Goal: Download file/media

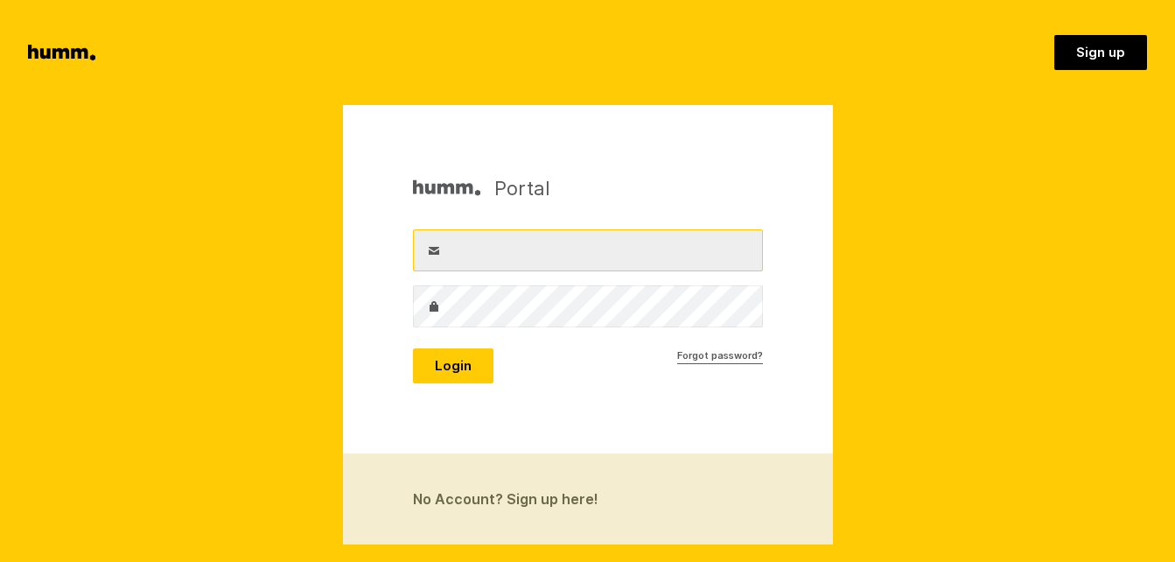
click at [457, 252] on input "Username" at bounding box center [588, 250] width 350 height 42
type input "nzearthangel@yahoo.co.nz"
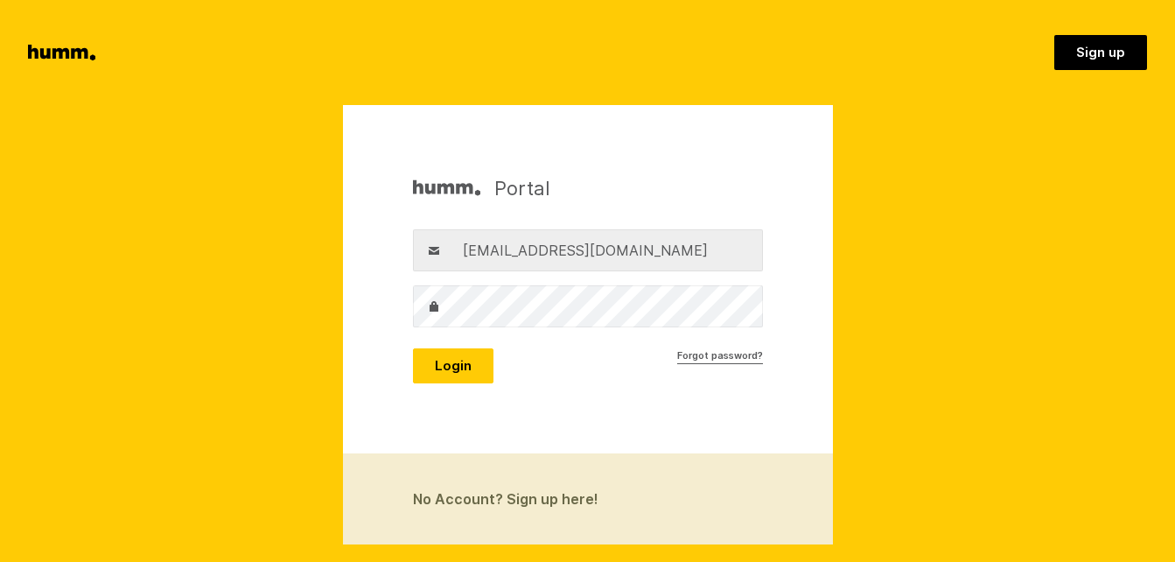
click at [453, 309] on label "Password" at bounding box center [434, 306] width 42 height 42
click at [460, 363] on button "Login" at bounding box center [453, 365] width 81 height 35
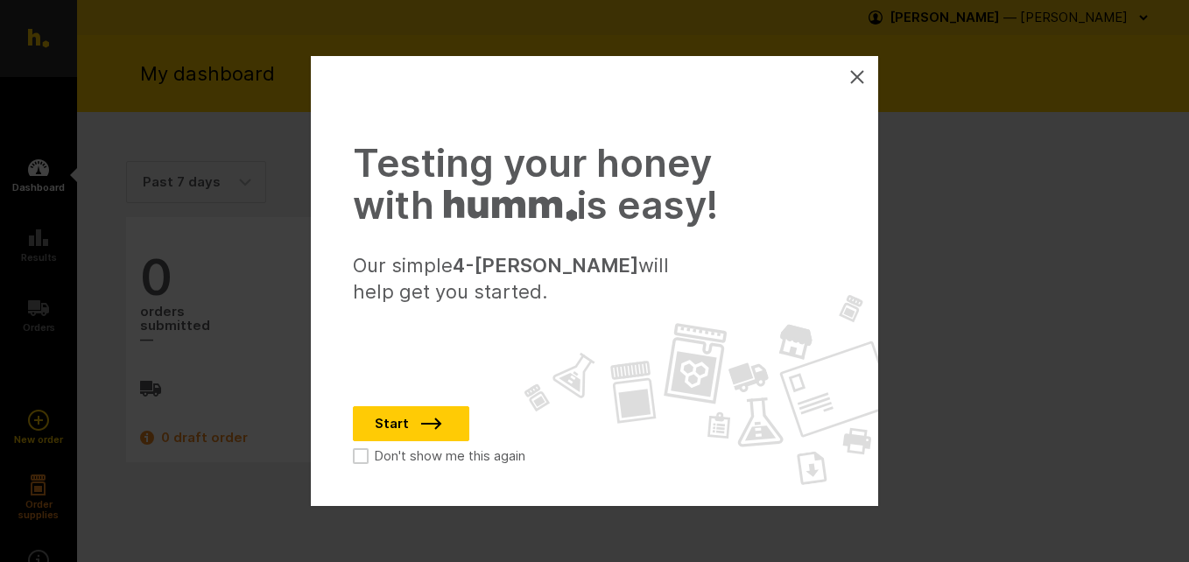
click at [853, 74] on icon at bounding box center [857, 77] width 12 height 12
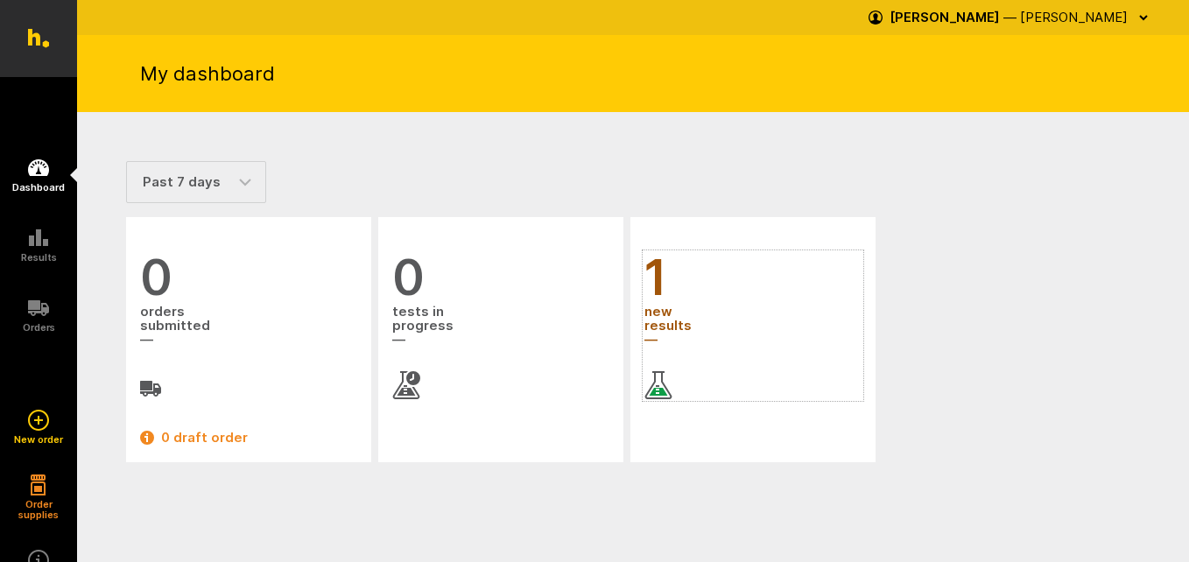
click at [670, 323] on span "new results" at bounding box center [752, 326] width 217 height 47
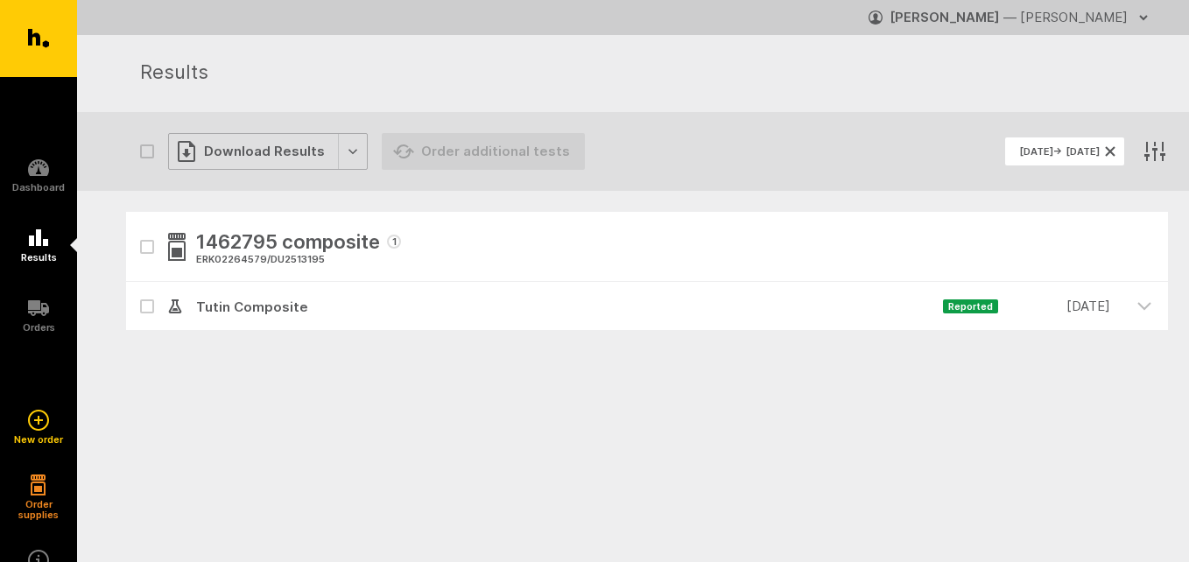
click at [343, 151] on div "Download Results" at bounding box center [268, 151] width 200 height 37
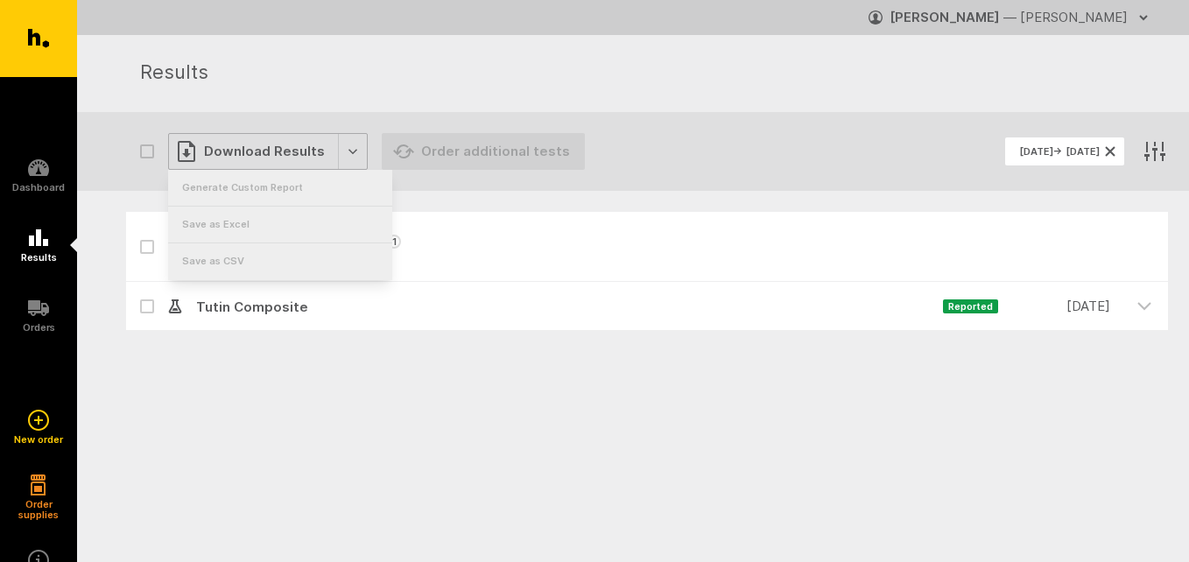
click at [259, 151] on div "Download Results" at bounding box center [268, 151] width 200 height 37
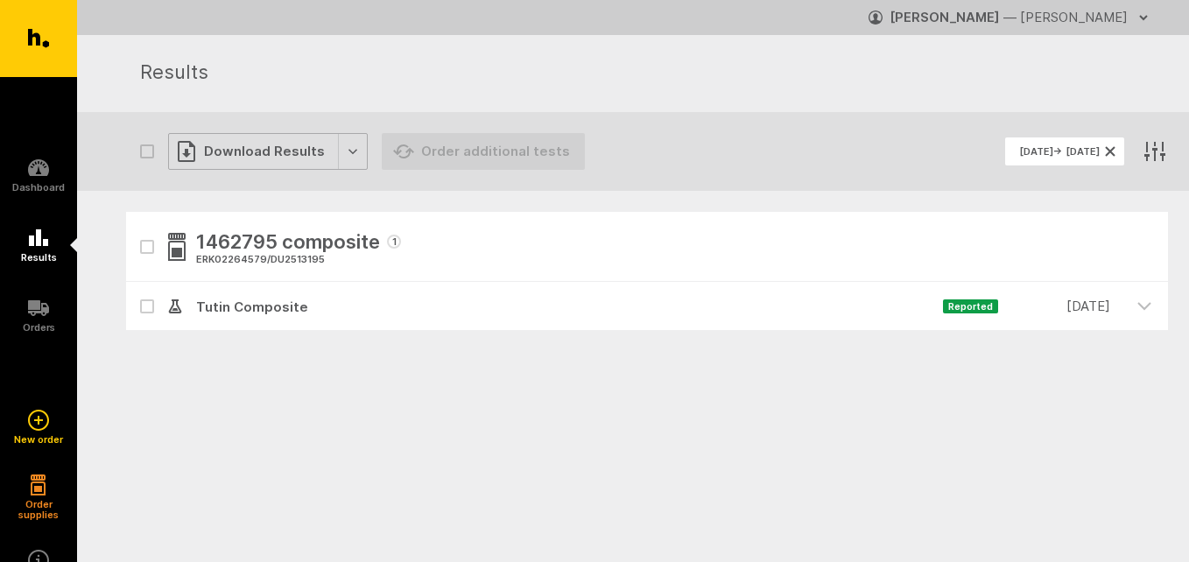
click at [186, 153] on icon "button" at bounding box center [186, 153] width 9 height 9
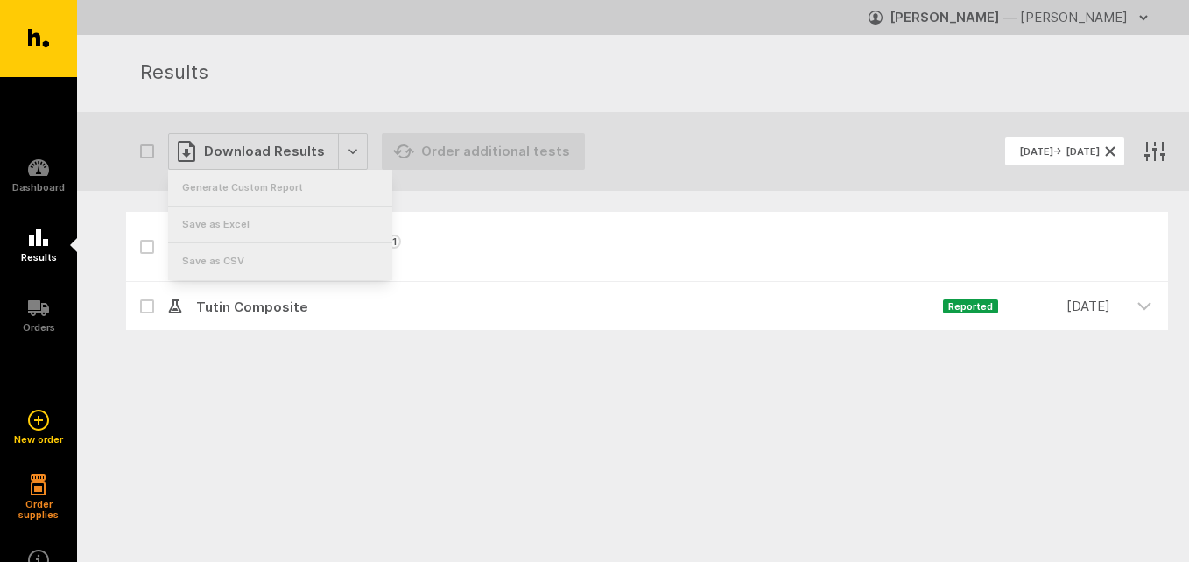
click at [107, 167] on section "Download Results Order additional tests [DATE] → [DATE]" at bounding box center [633, 151] width 1112 height 79
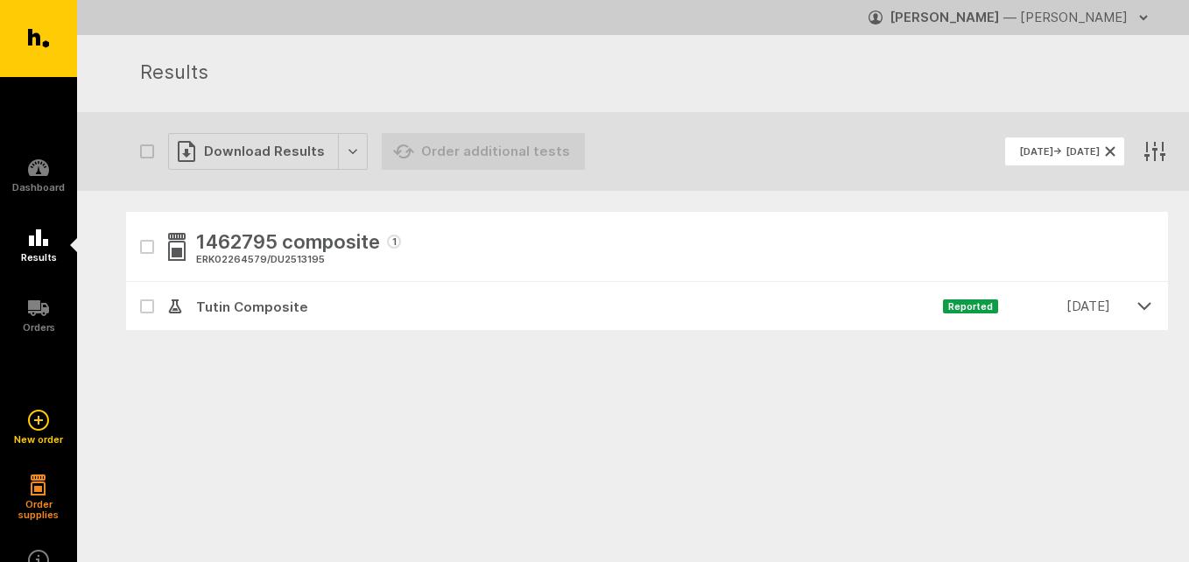
click at [1142, 305] on icon "button" at bounding box center [1144, 306] width 16 height 16
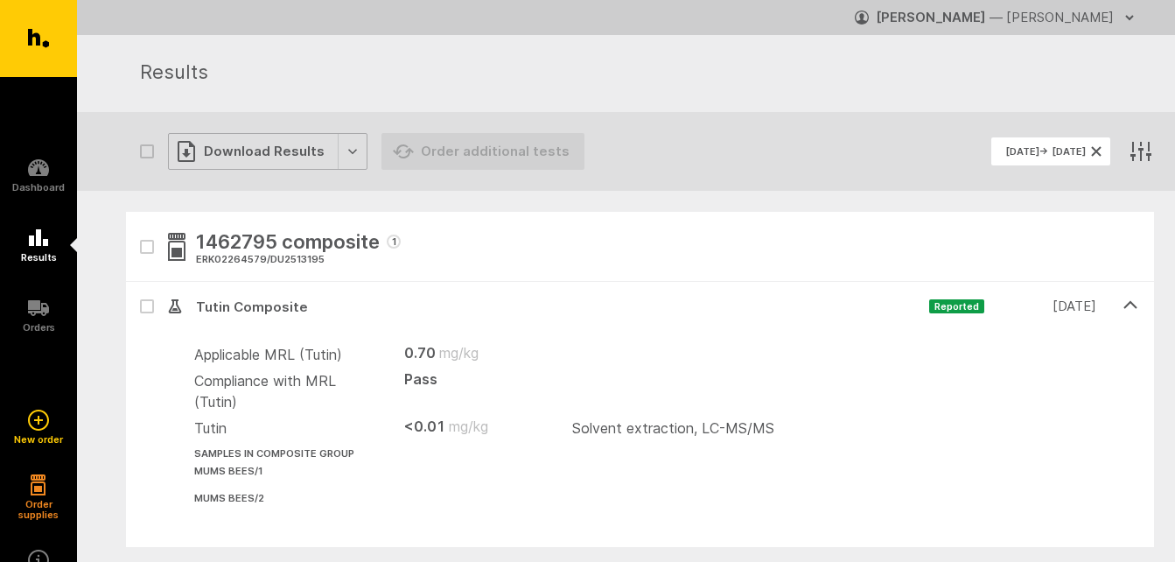
click at [248, 150] on div "Download Results" at bounding box center [268, 151] width 200 height 37
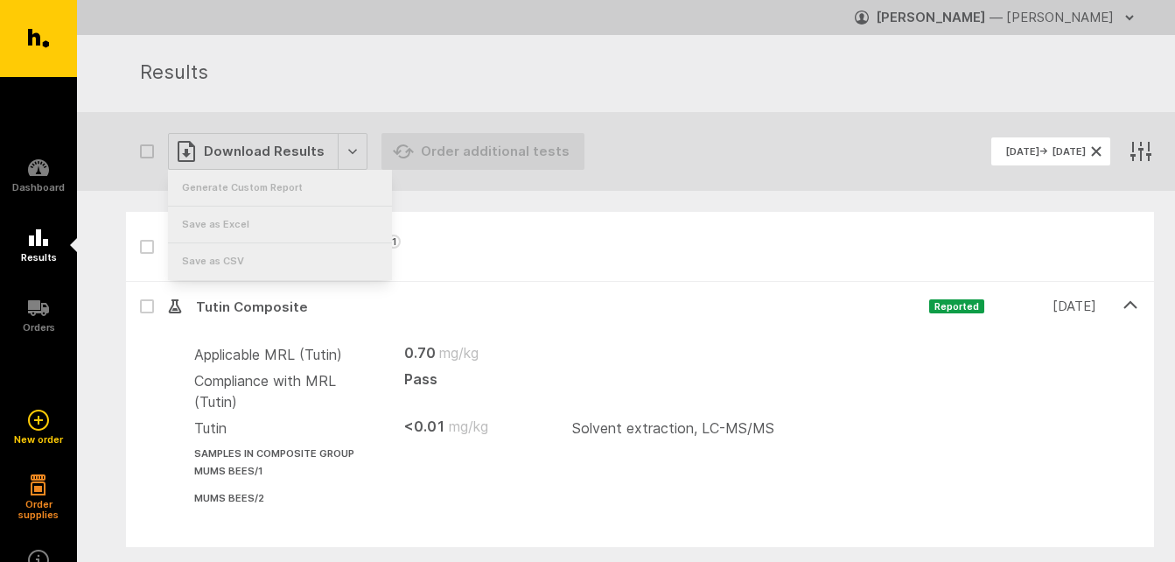
click at [108, 174] on section "Download Results Order additional tests [DATE] → [DATE]" at bounding box center [626, 151] width 1098 height 79
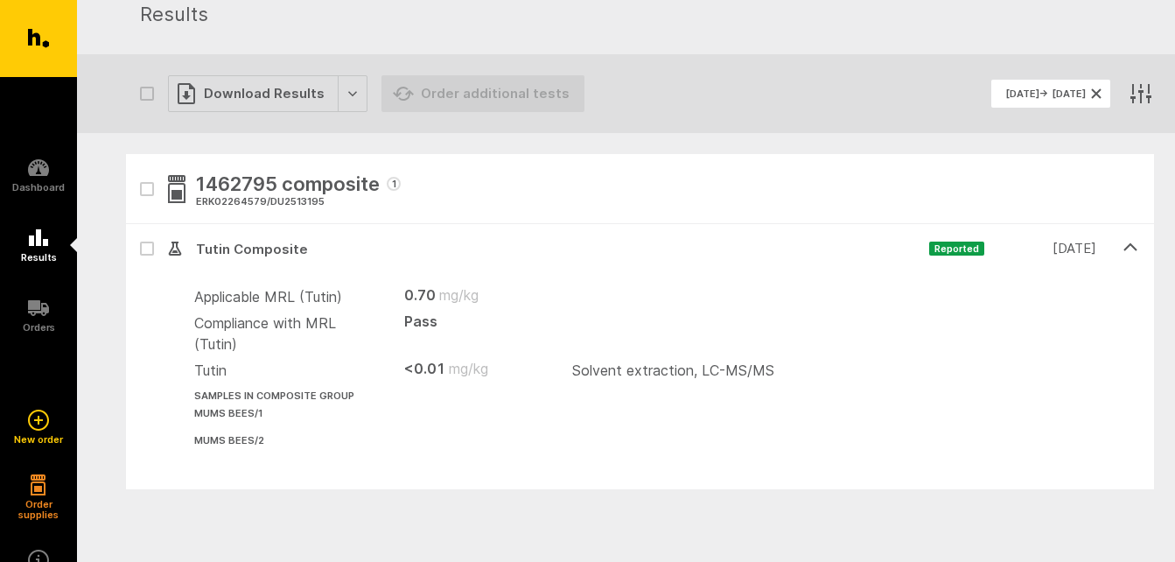
scroll to position [88, 0]
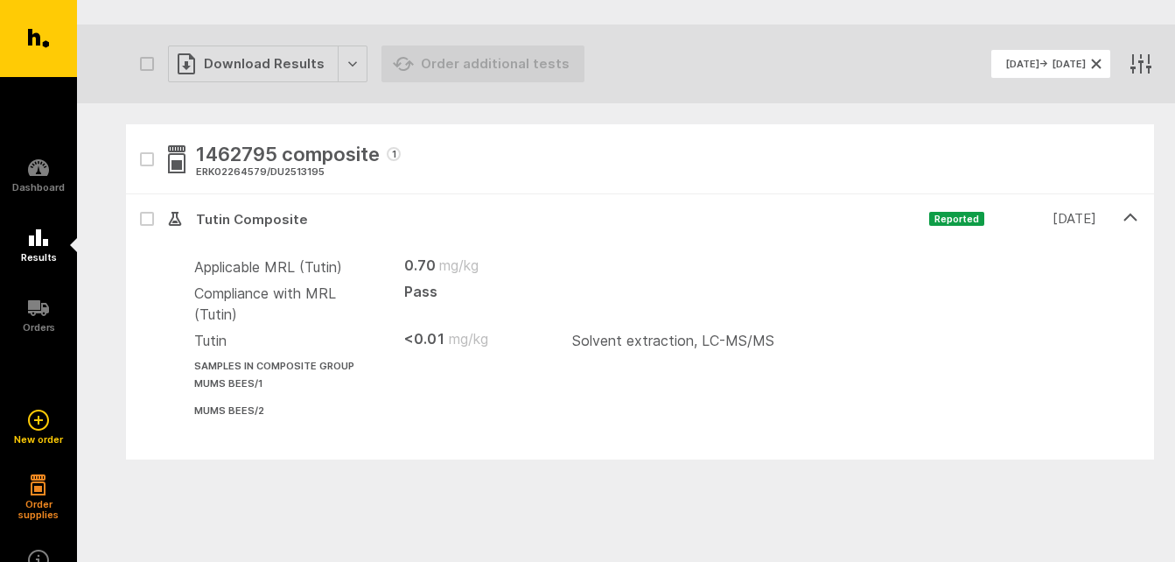
click at [51, 123] on nav "Dashboard Results Orders" at bounding box center [38, 304] width 77 height 455
click at [186, 66] on icon "button" at bounding box center [186, 65] width 9 height 9
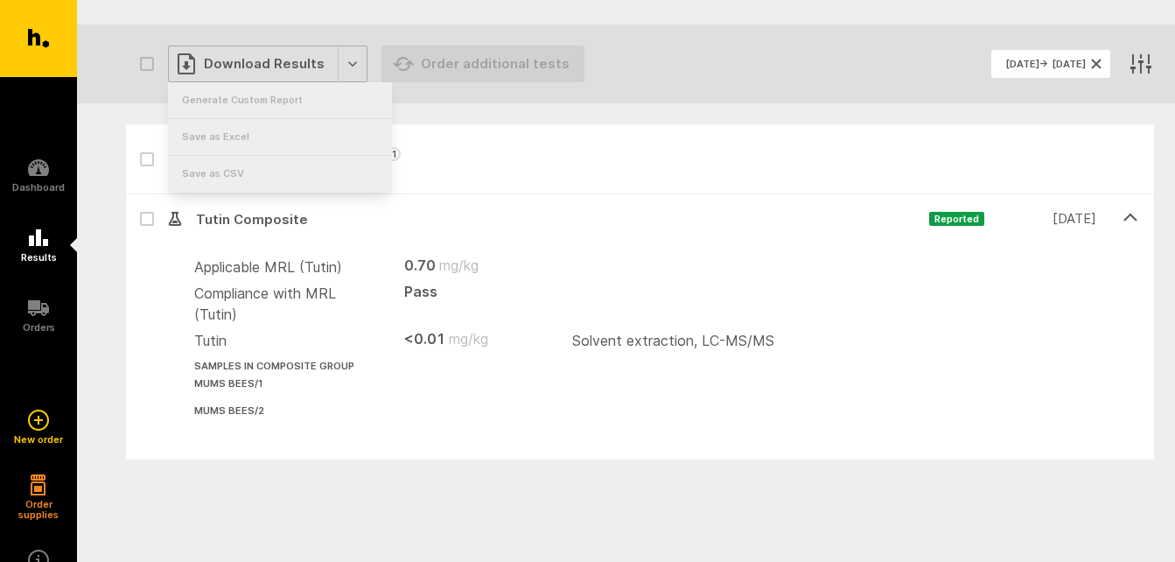
click at [347, 68] on div "Download Results" at bounding box center [268, 64] width 200 height 37
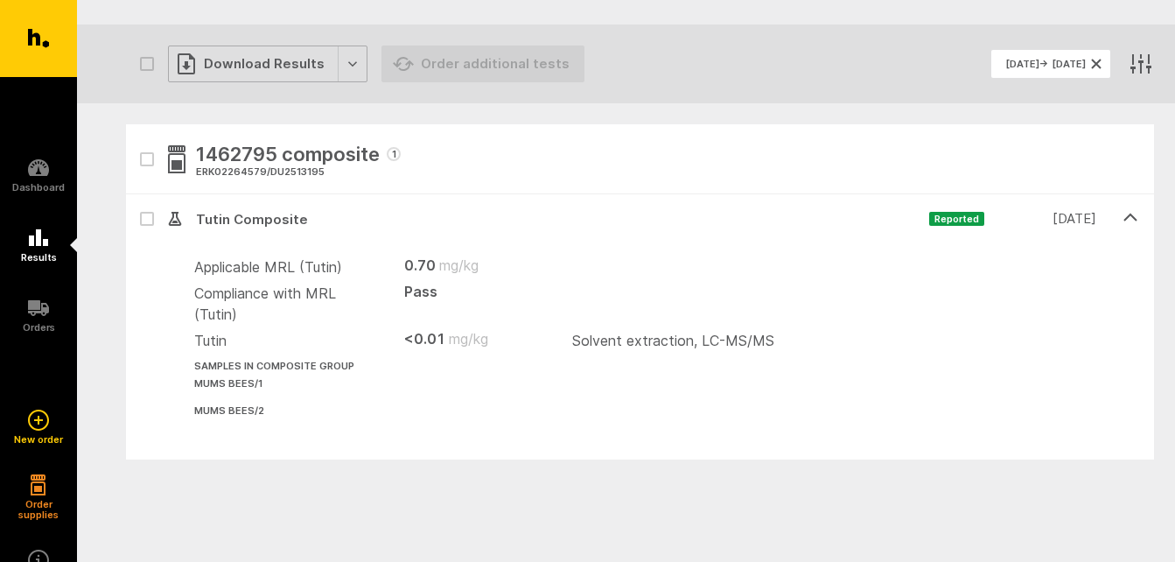
click at [347, 63] on div "Download Results" at bounding box center [268, 64] width 200 height 37
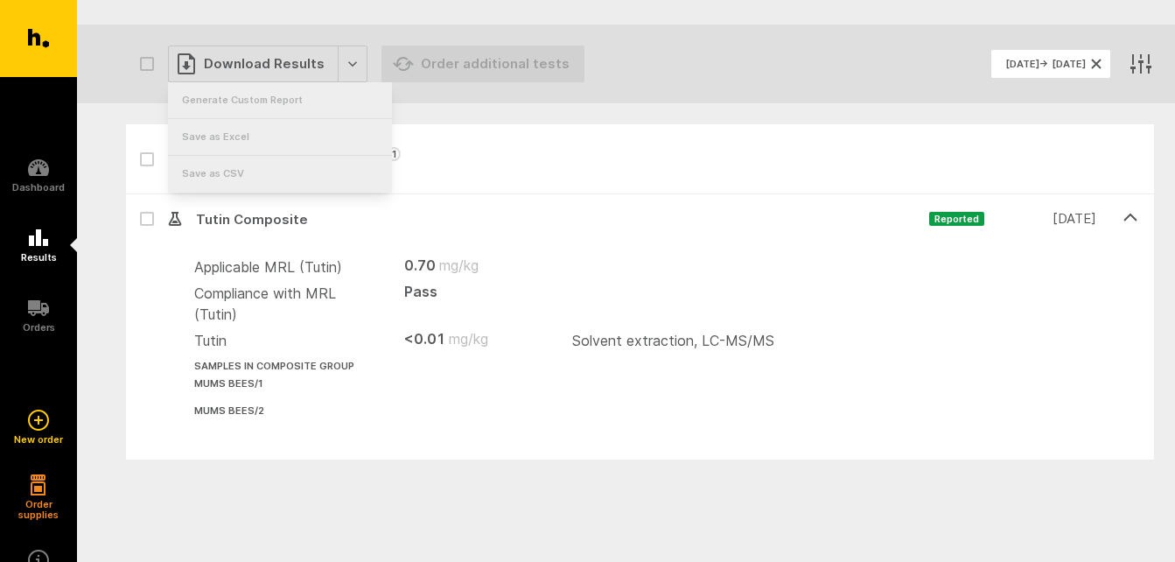
click at [114, 67] on section "Download Results Order additional tests [DATE] → [DATE]" at bounding box center [626, 64] width 1098 height 79
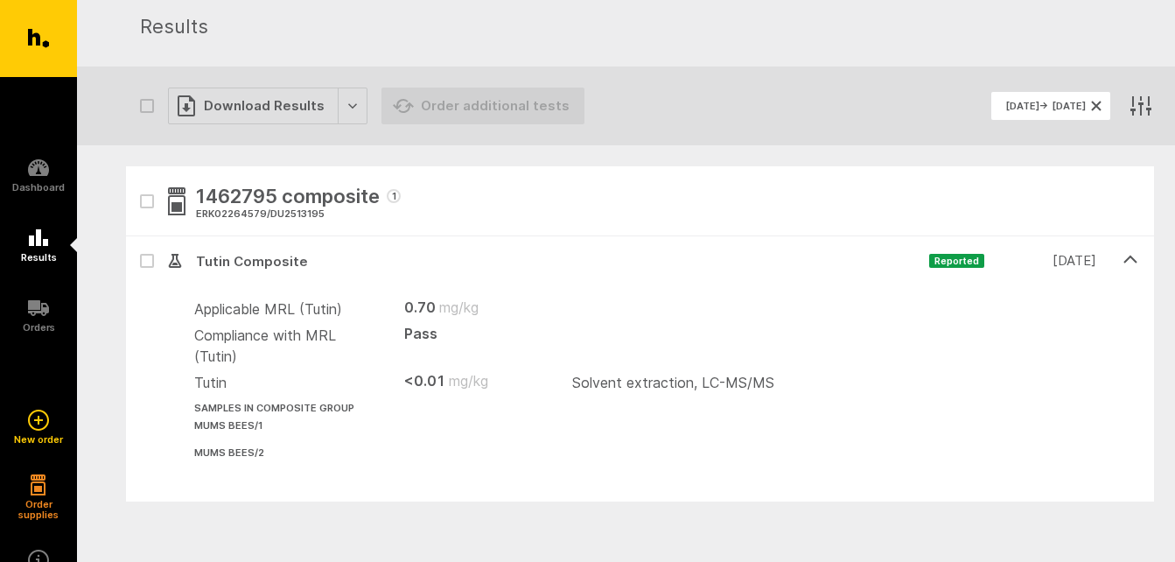
scroll to position [0, 0]
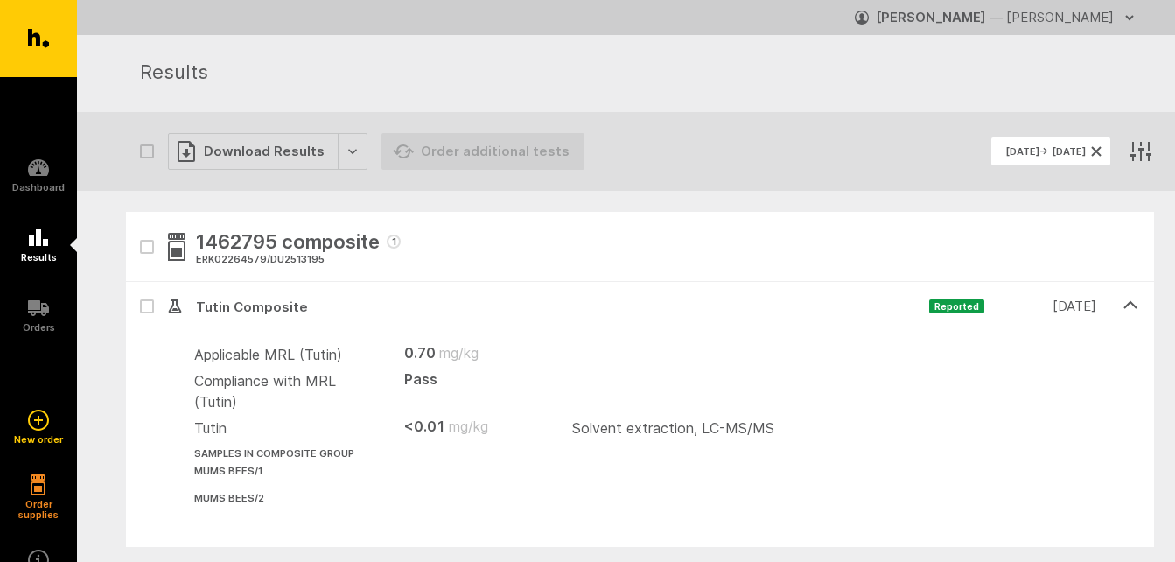
click at [1127, 15] on icon "button" at bounding box center [1130, 18] width 14 height 14
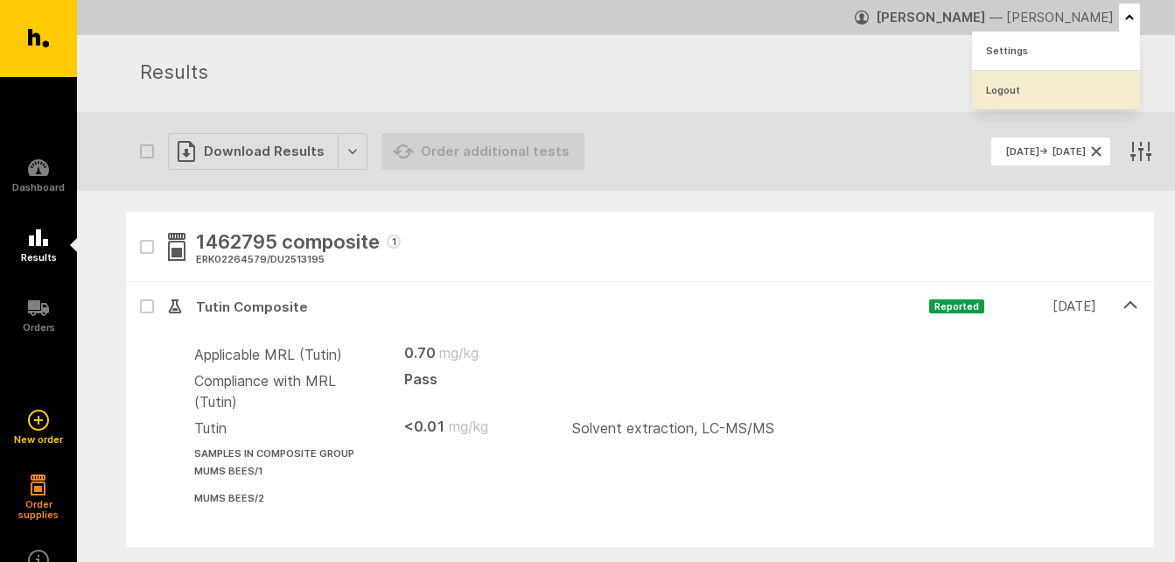
click at [996, 89] on link "Logout" at bounding box center [1056, 90] width 168 height 39
